Goal: Transaction & Acquisition: Purchase product/service

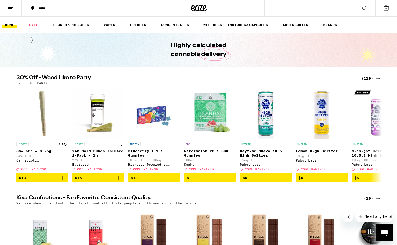
click at [366, 77] on div "(119)" at bounding box center [371, 78] width 19 height 6
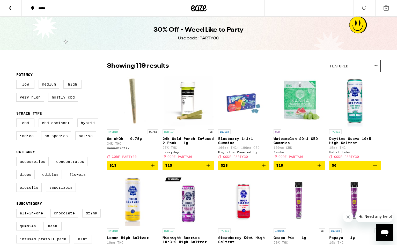
click at [12, 8] on icon at bounding box center [11, 8] width 4 height 4
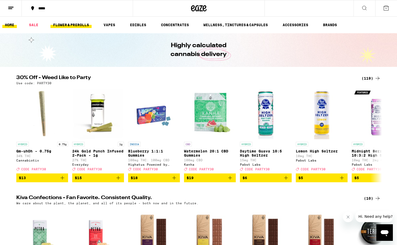
click at [83, 25] on link "FLOWER & PREROLLS" at bounding box center [71, 25] width 41 height 6
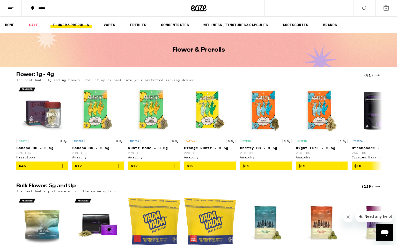
click at [389, 8] on icon at bounding box center [386, 8] width 6 height 6
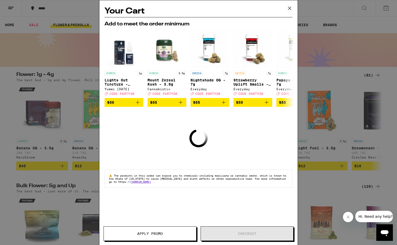
click at [290, 10] on icon at bounding box center [290, 8] width 8 height 8
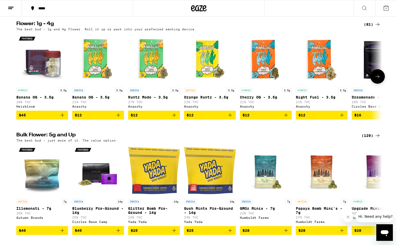
scroll to position [51, 0]
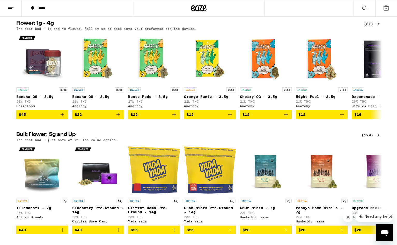
click at [369, 137] on div "(129)" at bounding box center [371, 135] width 19 height 6
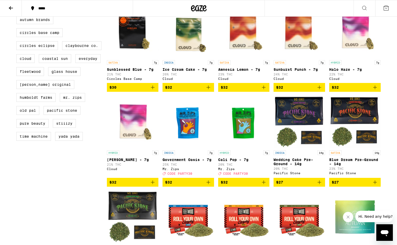
scroll to position [284, 0]
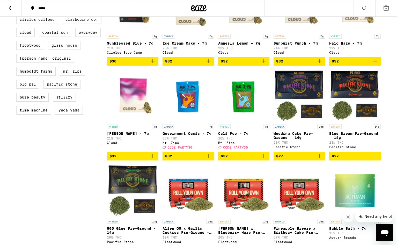
click at [303, 159] on span "$27" at bounding box center [299, 156] width 46 height 6
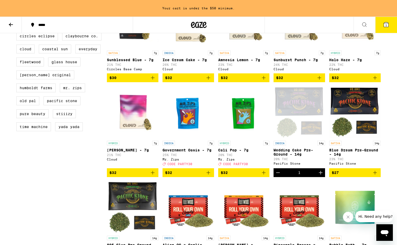
click at [388, 7] on div "Your cart is under the $50 minimum." at bounding box center [198, 8] width 397 height 17
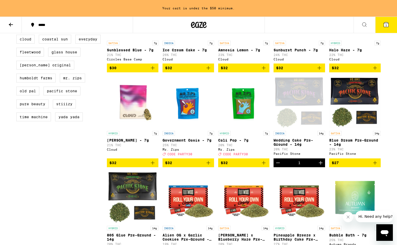
scroll to position [268, 0]
